Goal: Check status: Check status

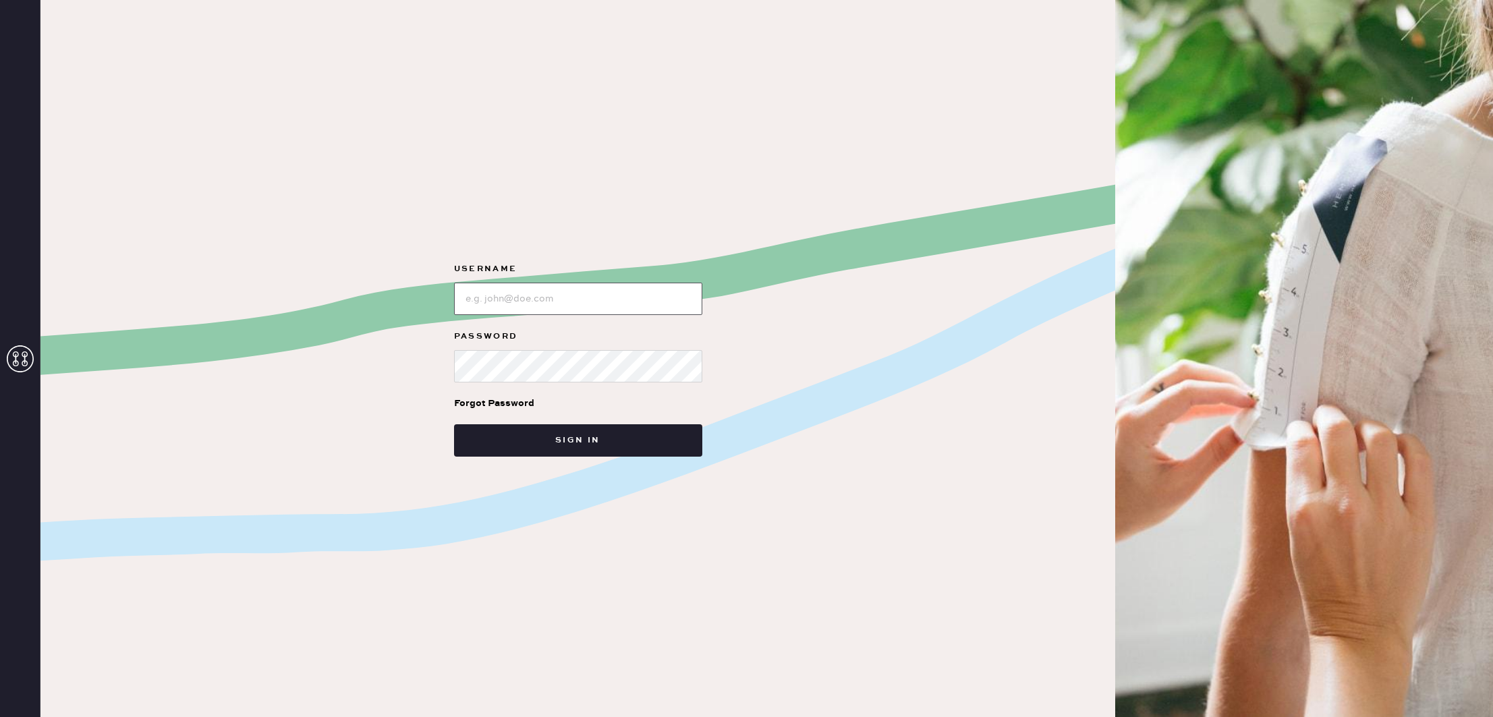
click at [615, 294] on input "loginName" at bounding box center [578, 299] width 248 height 32
type input "reformationsoho"
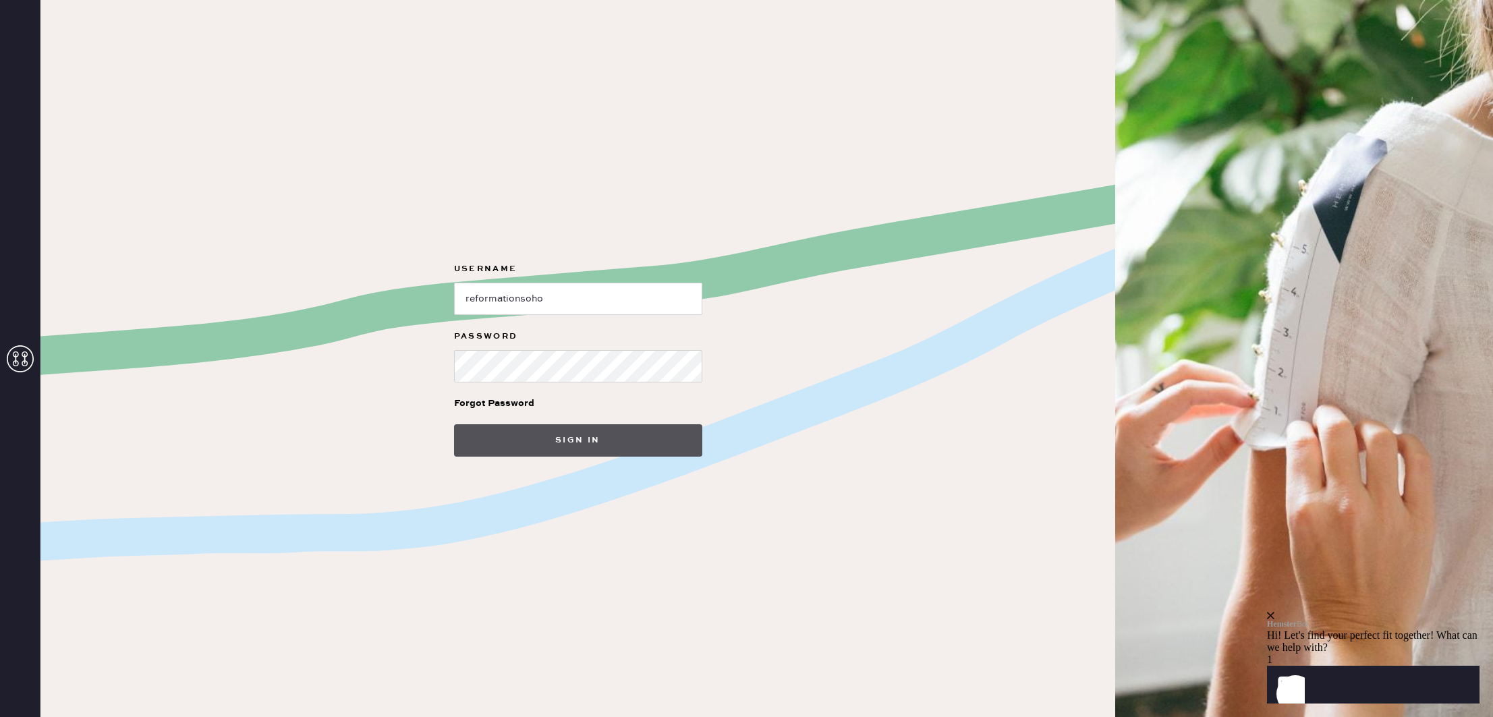
click at [590, 431] on button "Sign in" at bounding box center [578, 440] width 248 height 32
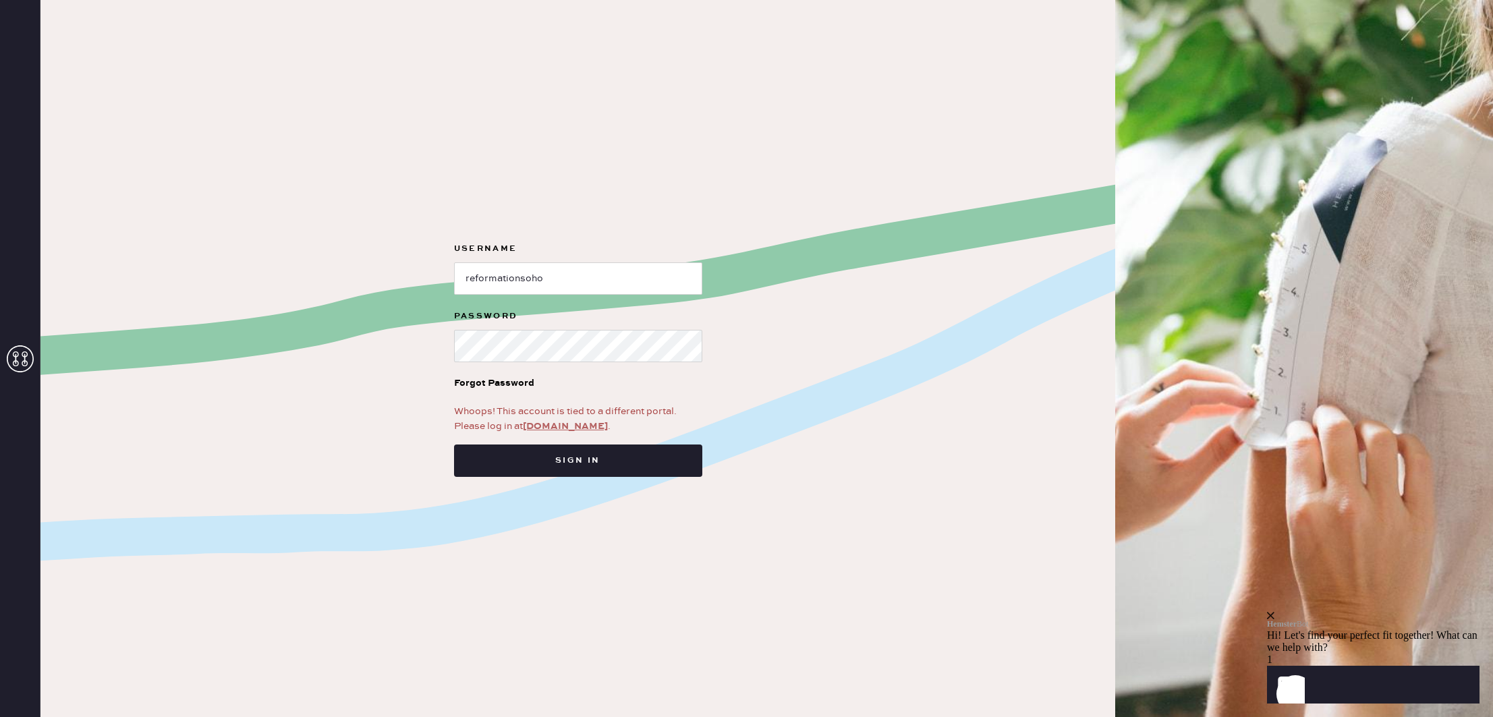
click at [572, 427] on link "app.hemster.co" at bounding box center [565, 426] width 85 height 12
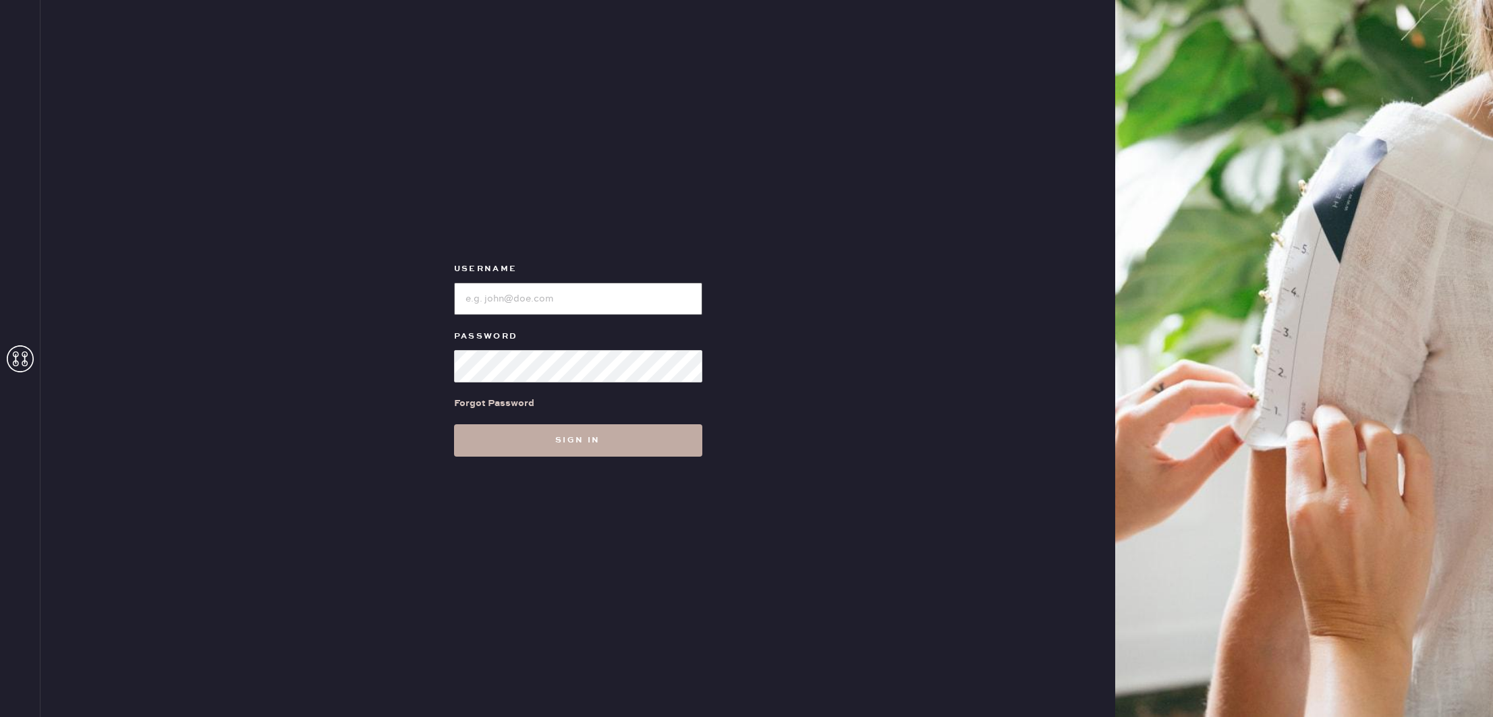
type input "reformationsoho"
click at [569, 438] on button "Sign in" at bounding box center [578, 440] width 248 height 32
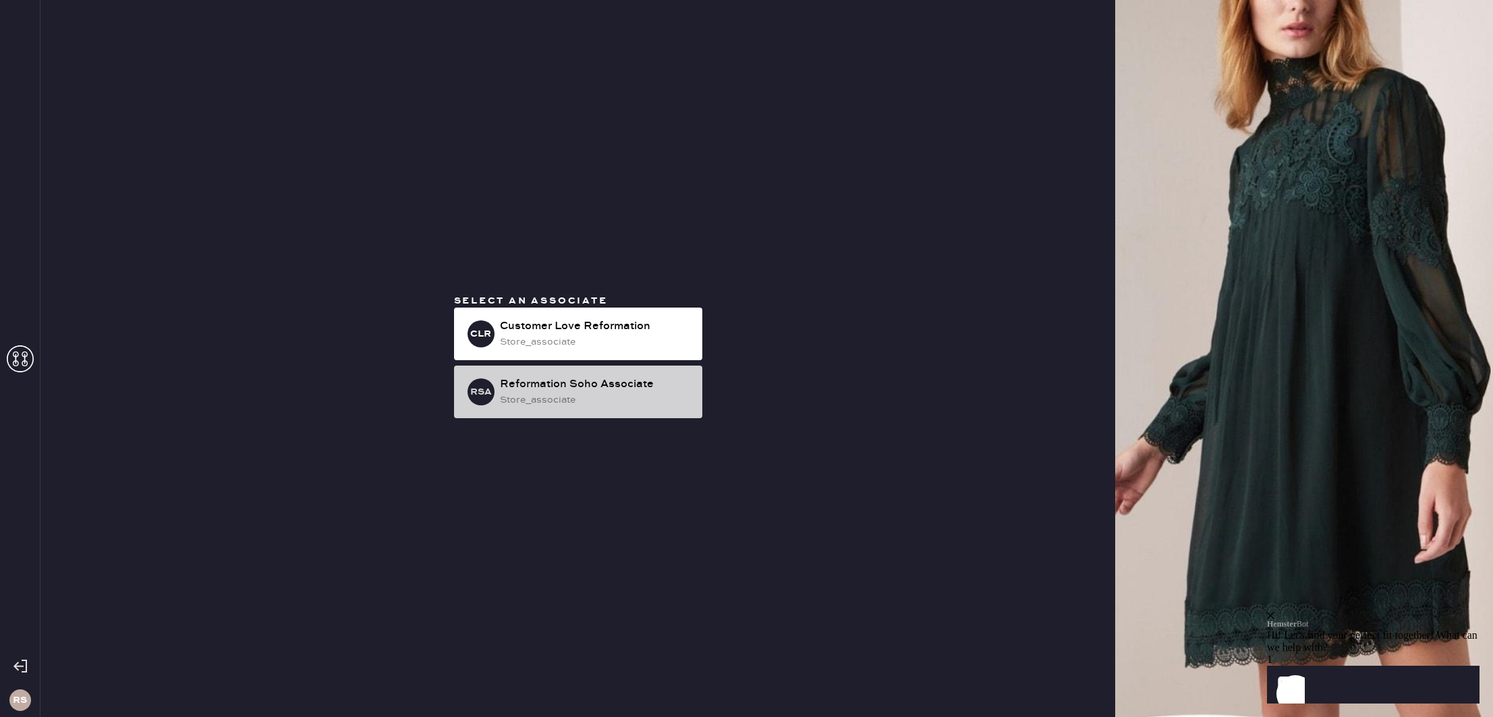
click at [577, 397] on div "store_associate" at bounding box center [596, 400] width 192 height 15
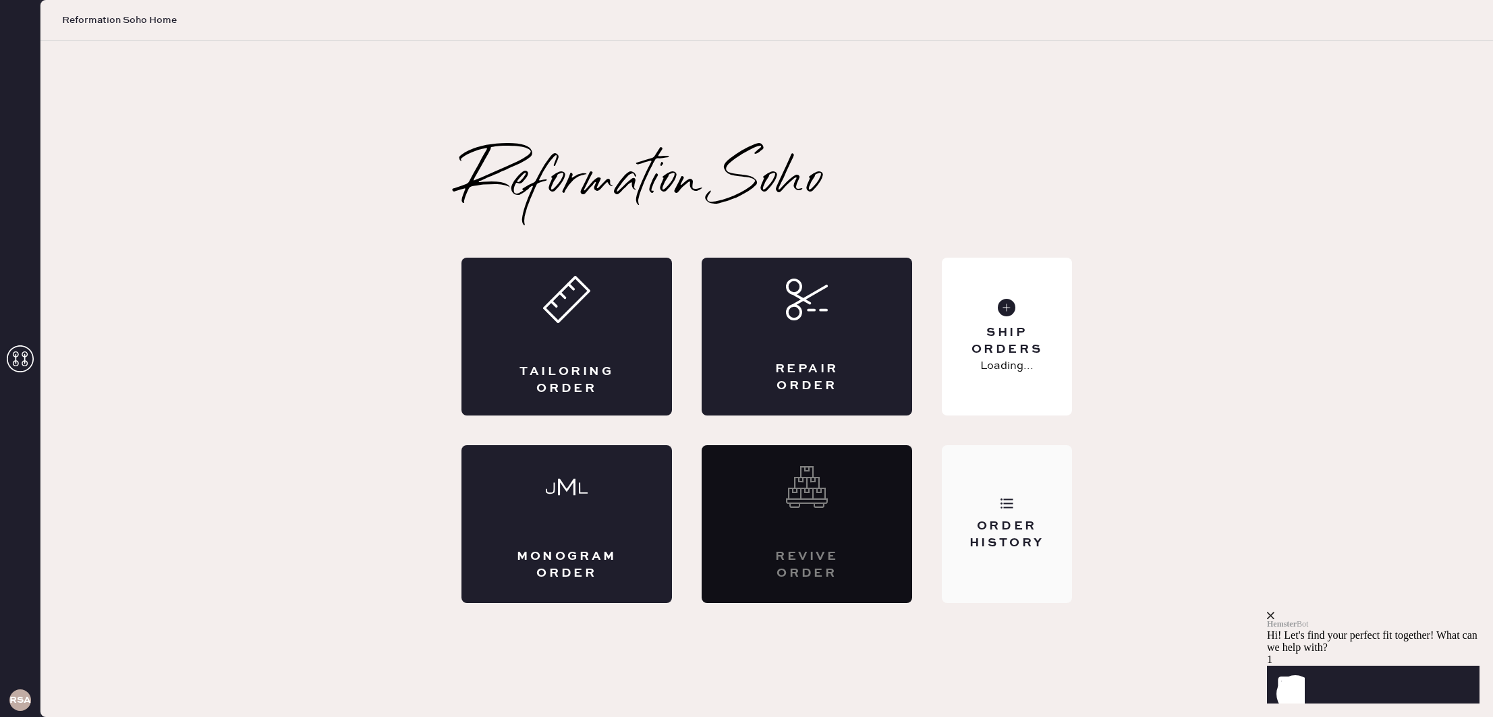
click at [1014, 518] on div "Order History" at bounding box center [1007, 535] width 109 height 34
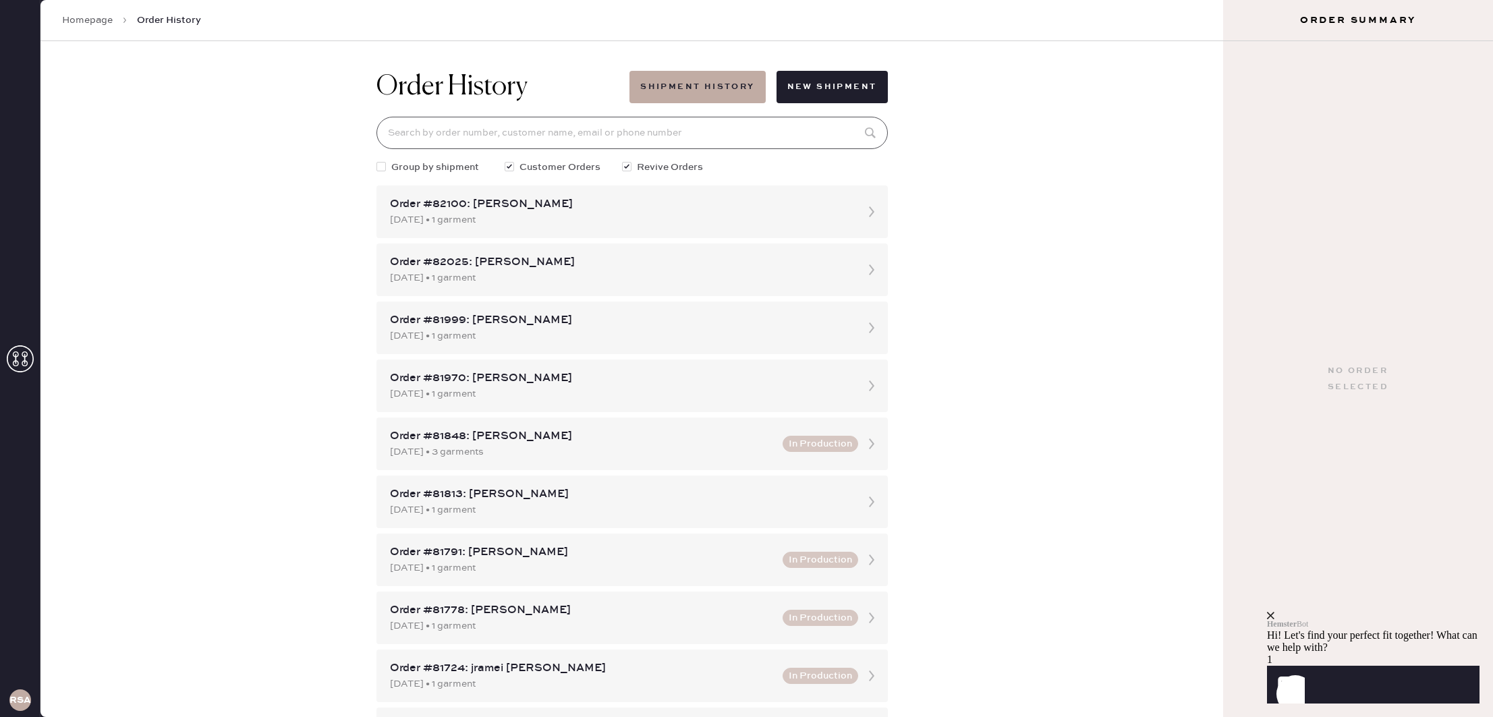
click at [617, 128] on input at bounding box center [633, 133] width 512 height 32
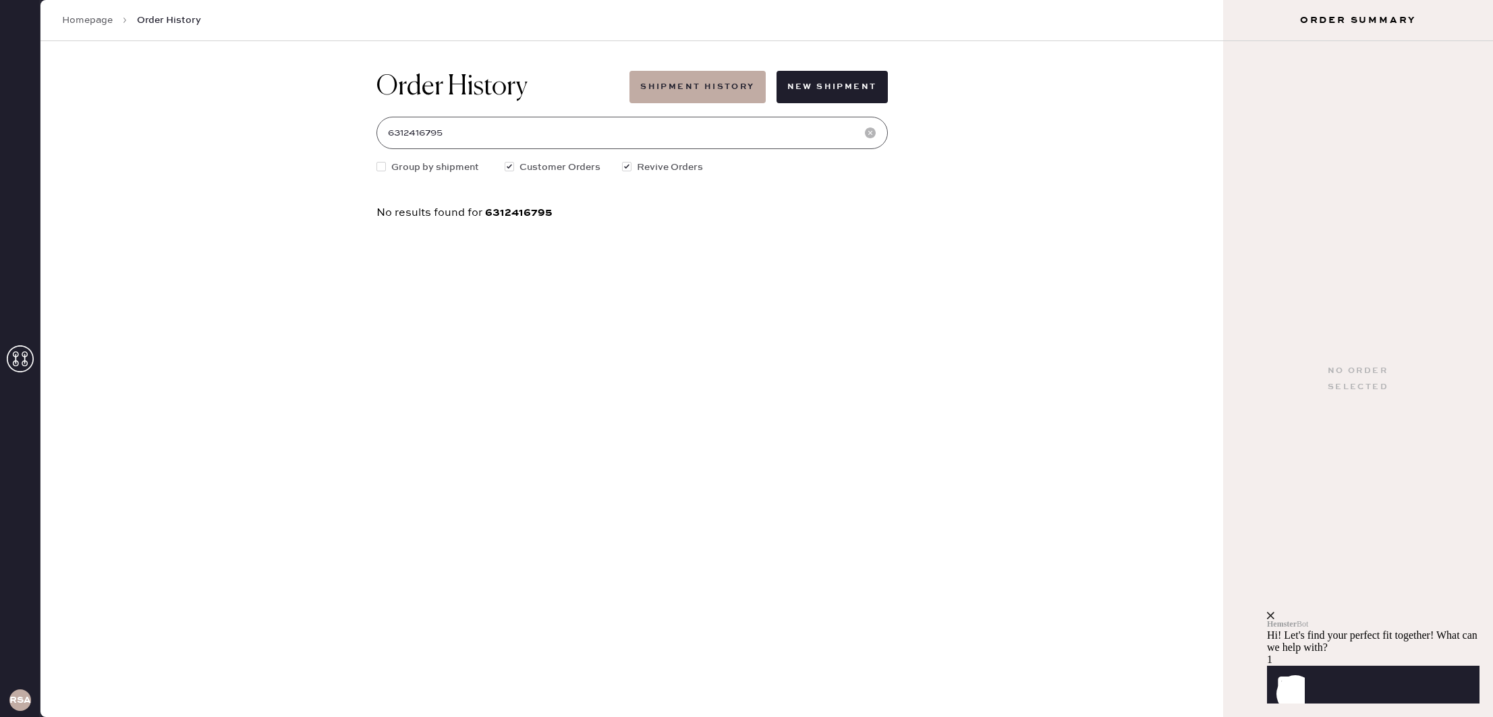
type input "6312416795"
